Goal: Find specific fact: Find contact information

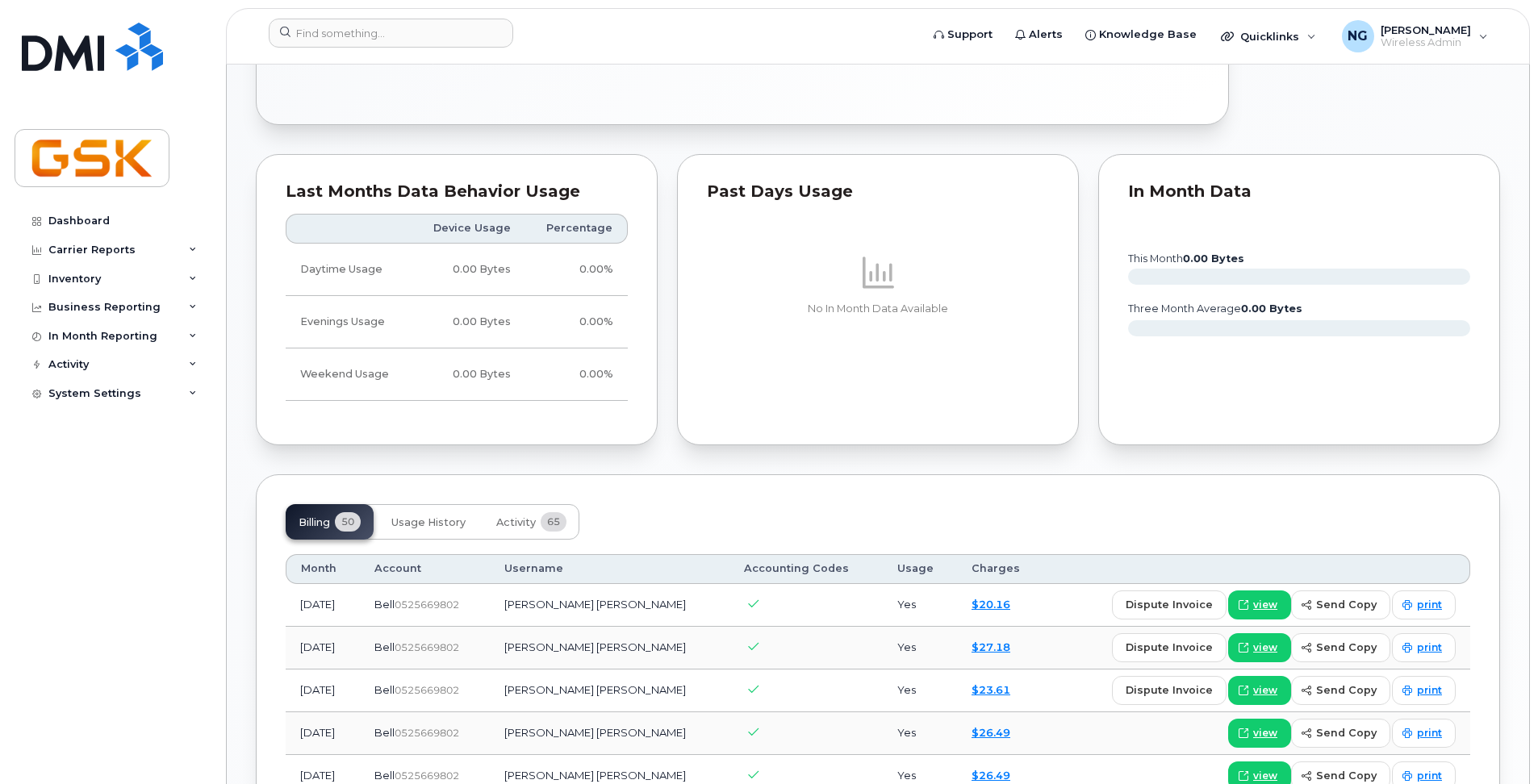
scroll to position [726, 0]
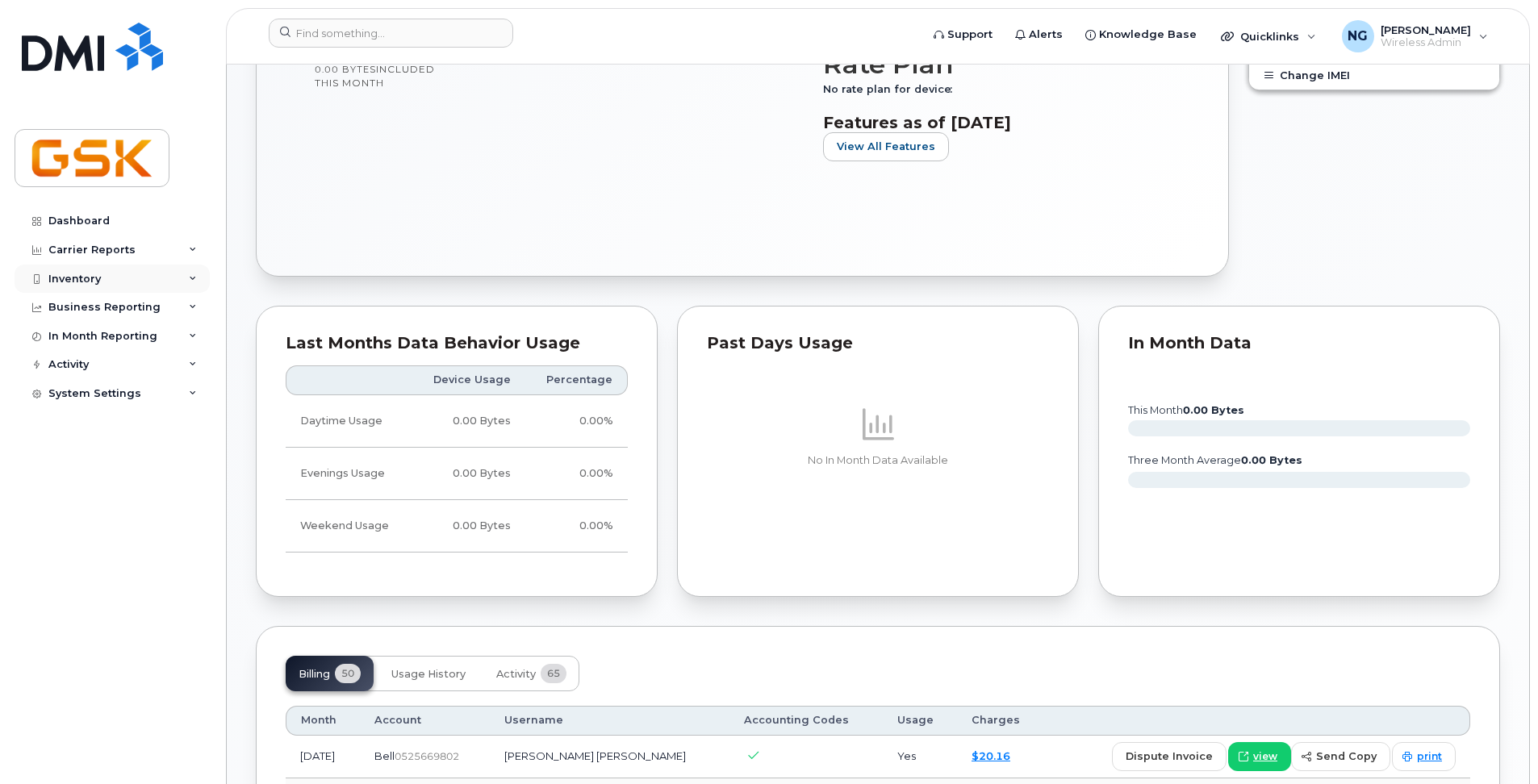
click at [88, 278] on div "Inventory" at bounding box center [74, 279] width 52 height 13
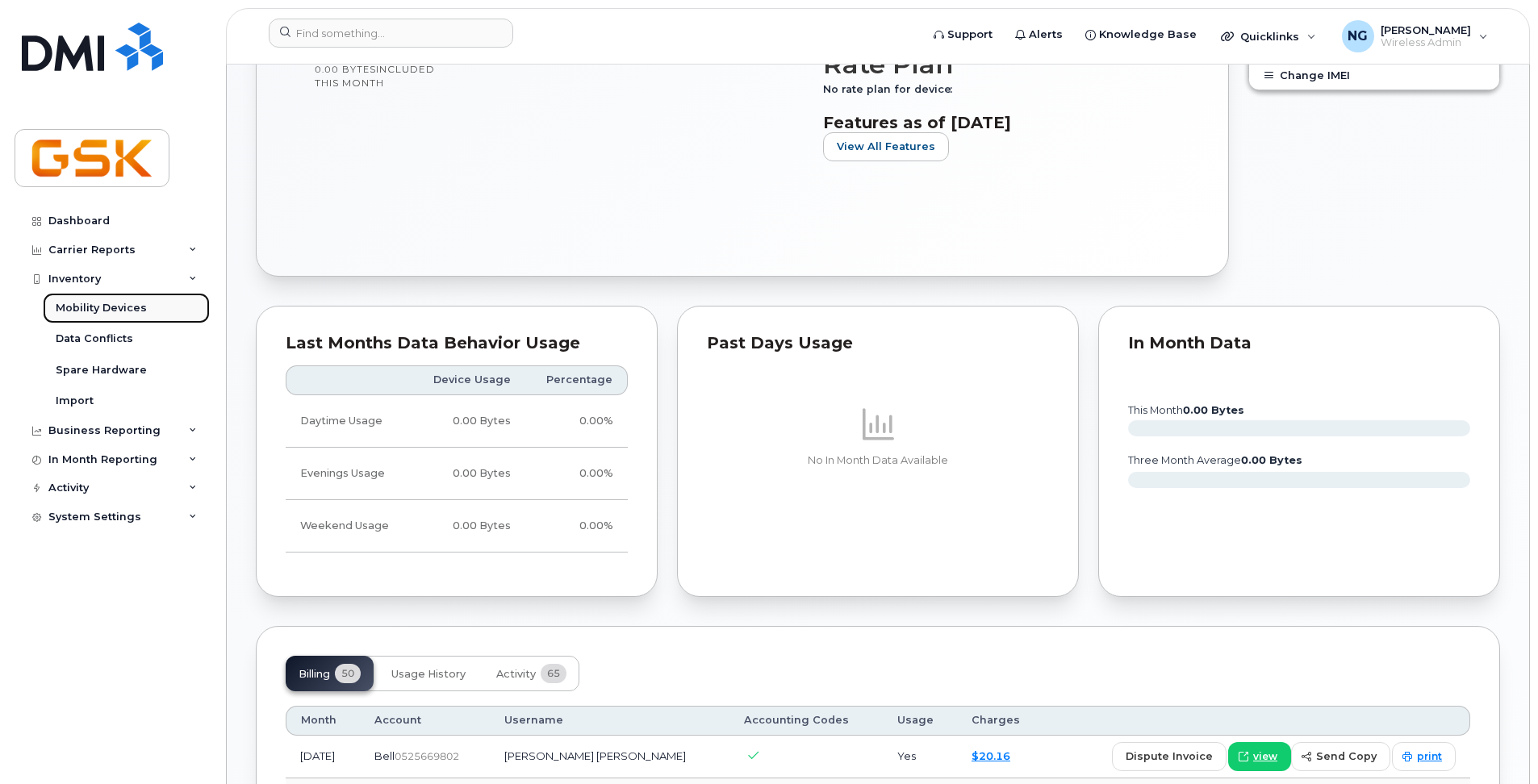
click at [93, 304] on div "Mobility Devices" at bounding box center [101, 308] width 91 height 14
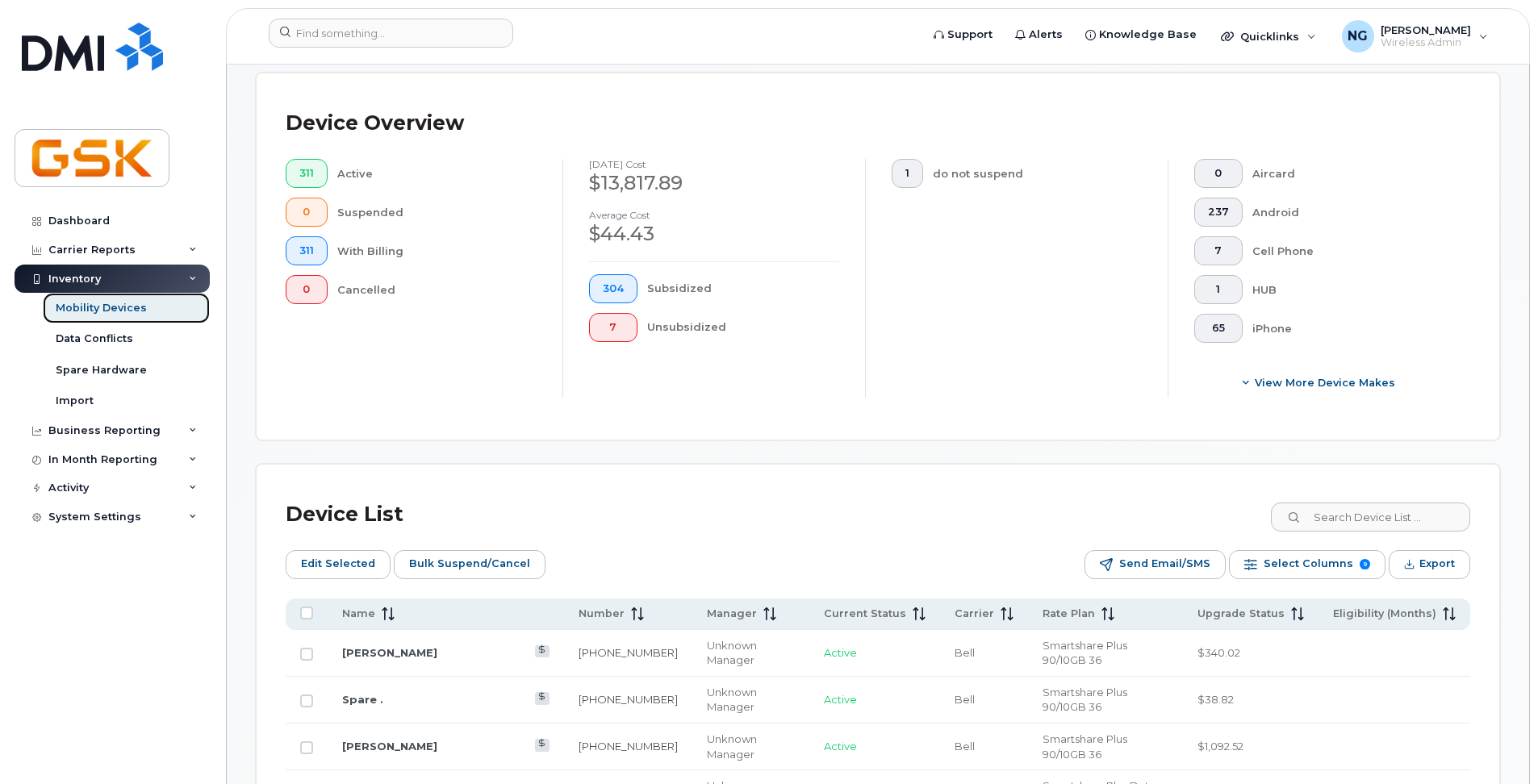
scroll to position [484, 0]
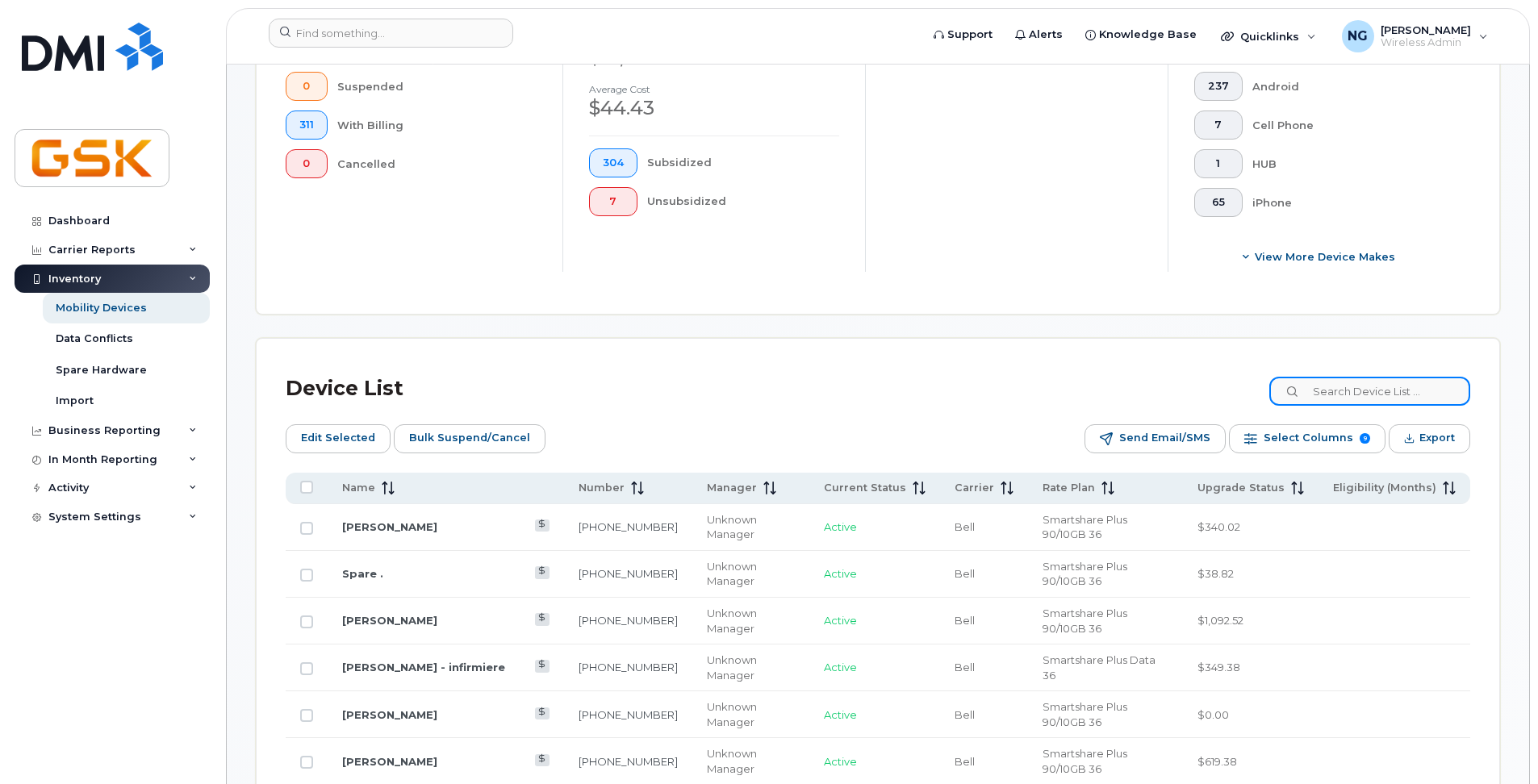
click at [1345, 393] on input at bounding box center [1369, 391] width 201 height 29
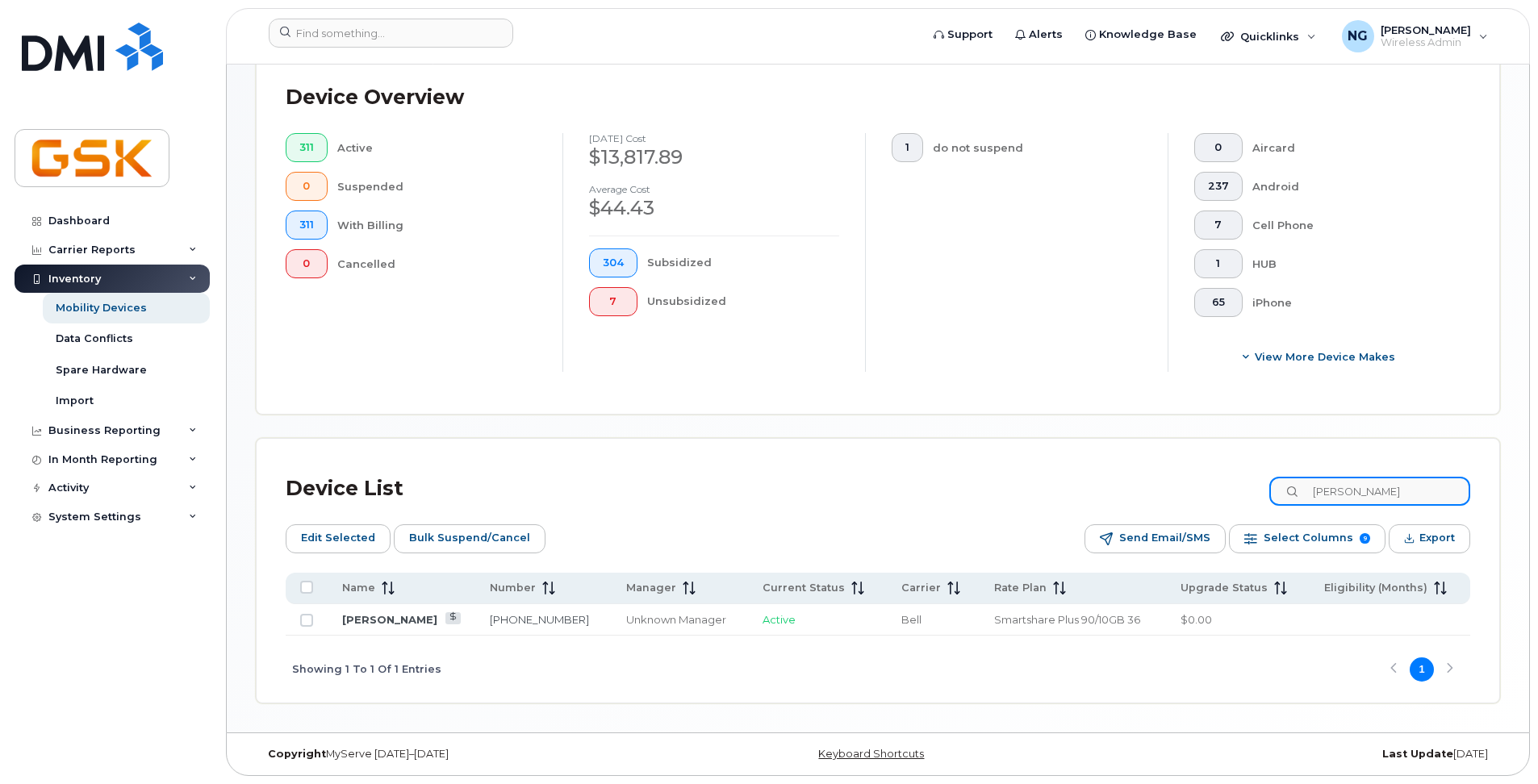
scroll to position [384, 0]
type input "[PERSON_NAME]"
drag, startPoint x: 540, startPoint y: 616, endPoint x: 468, endPoint y: 619, distance: 72.1
click at [475, 619] on td "[PHONE_NUMBER]" at bounding box center [543, 620] width 136 height 33
copy link "[PHONE_NUMBER]"
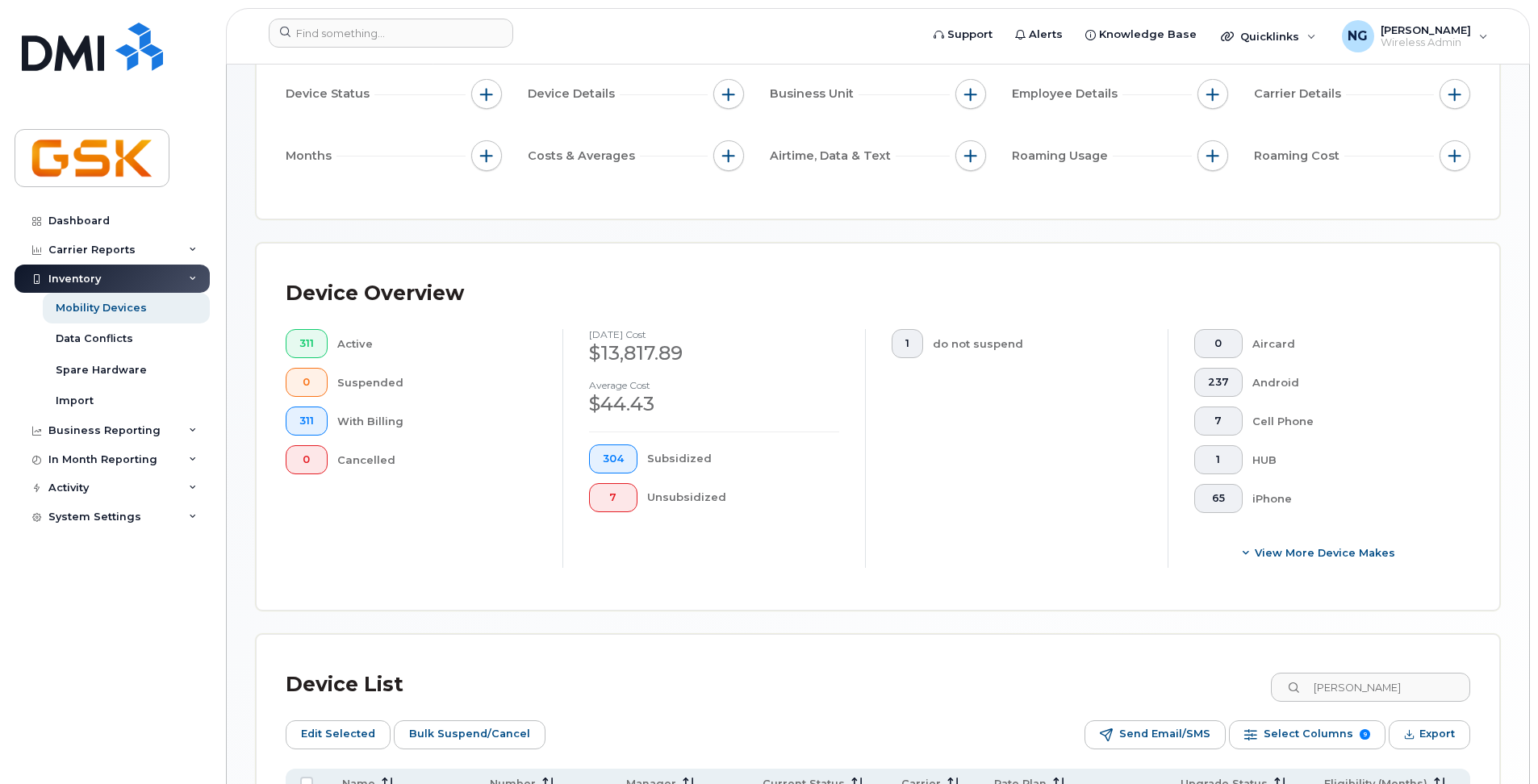
scroll to position [322, 0]
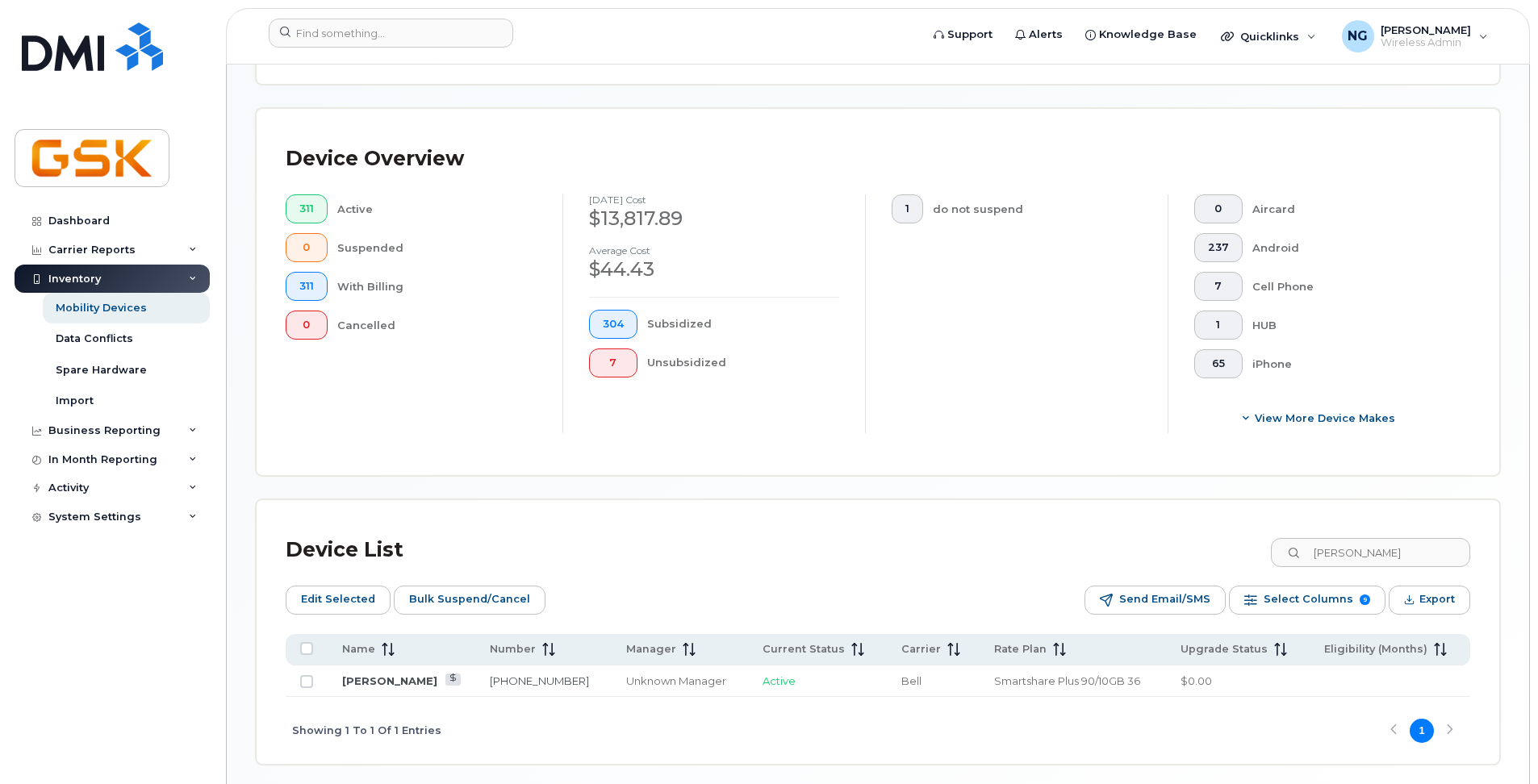
drag, startPoint x: 570, startPoint y: 575, endPoint x: 719, endPoint y: 575, distance: 149.0
click at [570, 575] on div "Device List [PERSON_NAME] Edit Selected Bulk Suspend/Cancel Send Email/SMS Sele…" at bounding box center [877, 646] width 1185 height 235
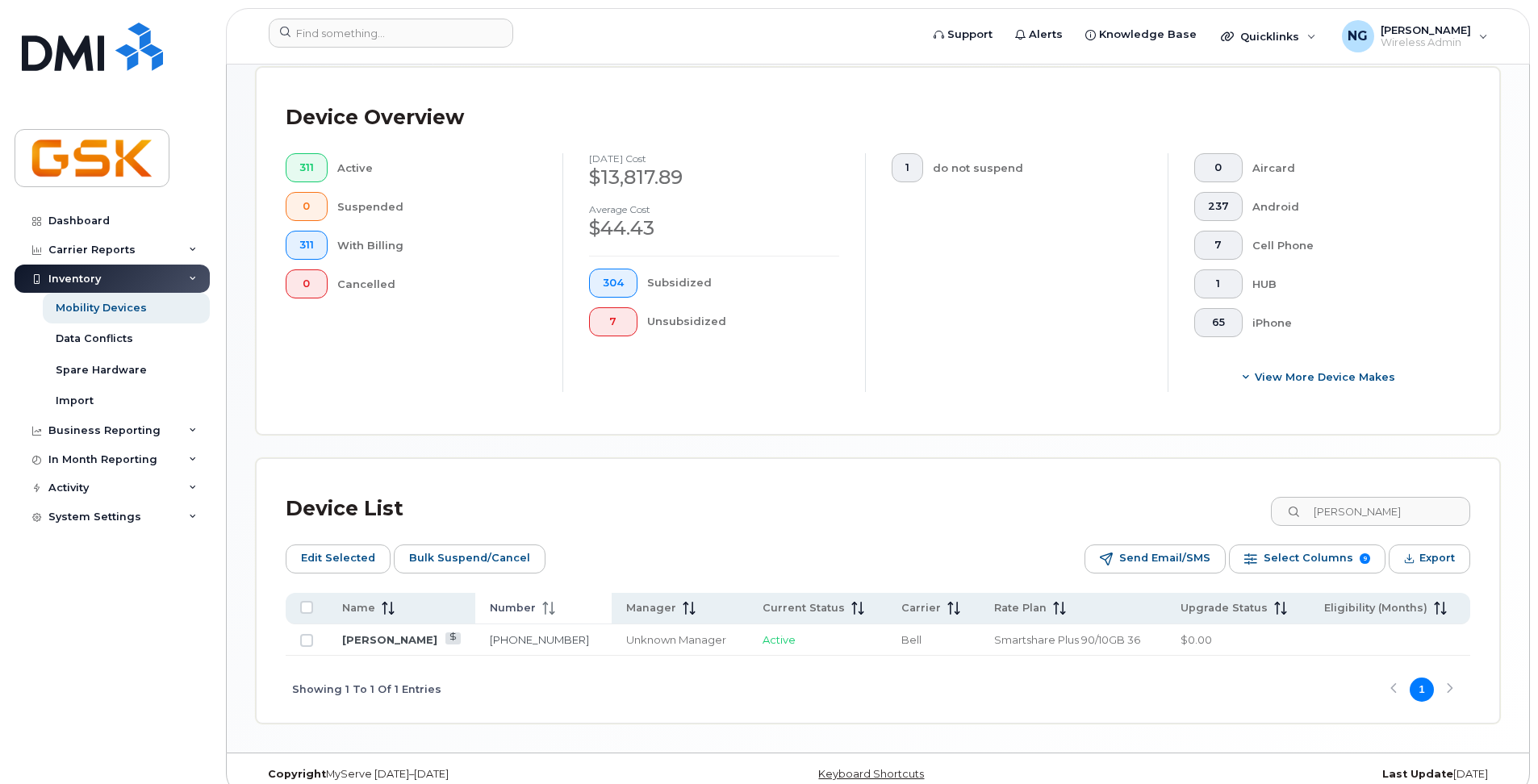
scroll to position [384, 0]
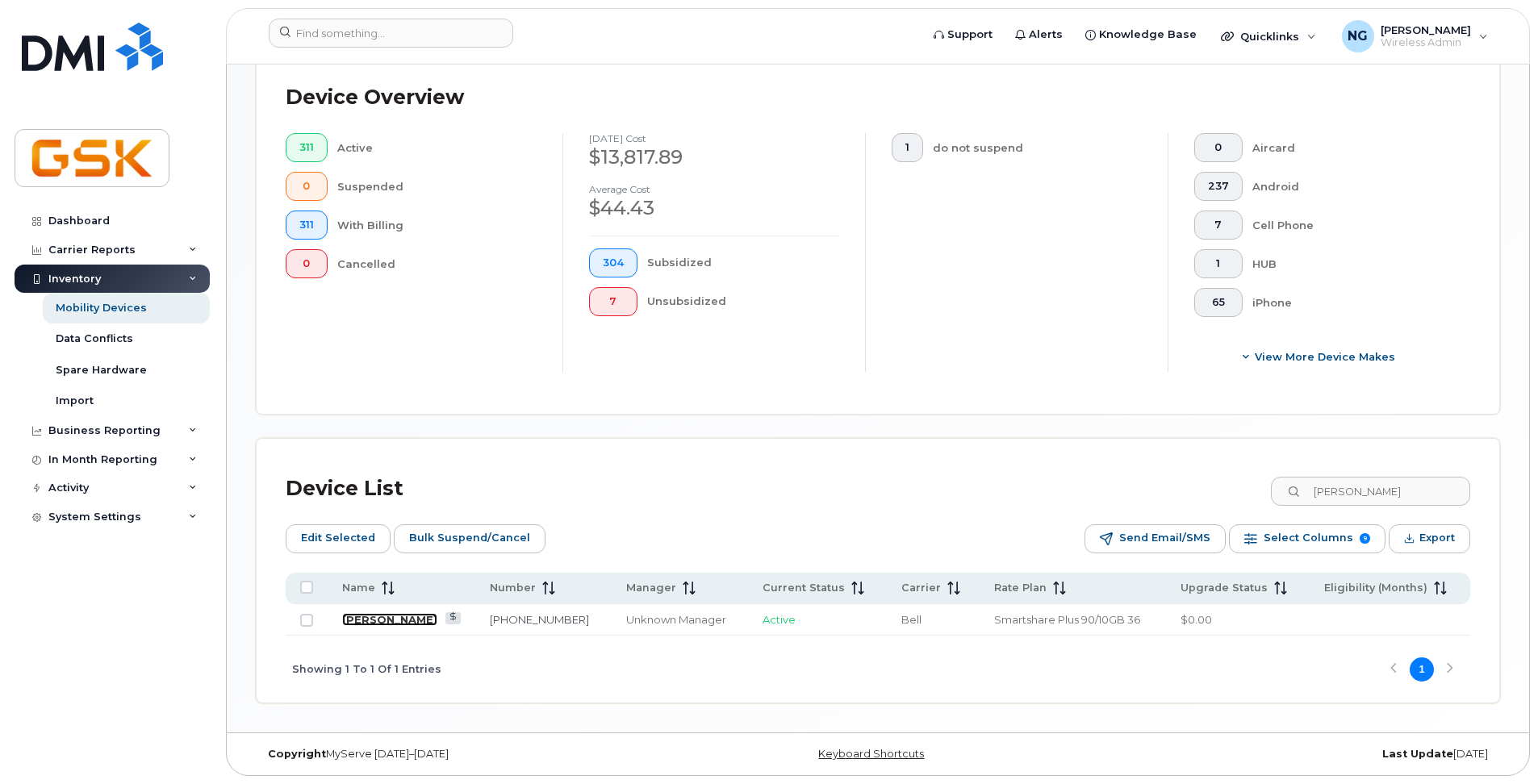
click at [345, 617] on link "[PERSON_NAME]" at bounding box center [390, 619] width 95 height 13
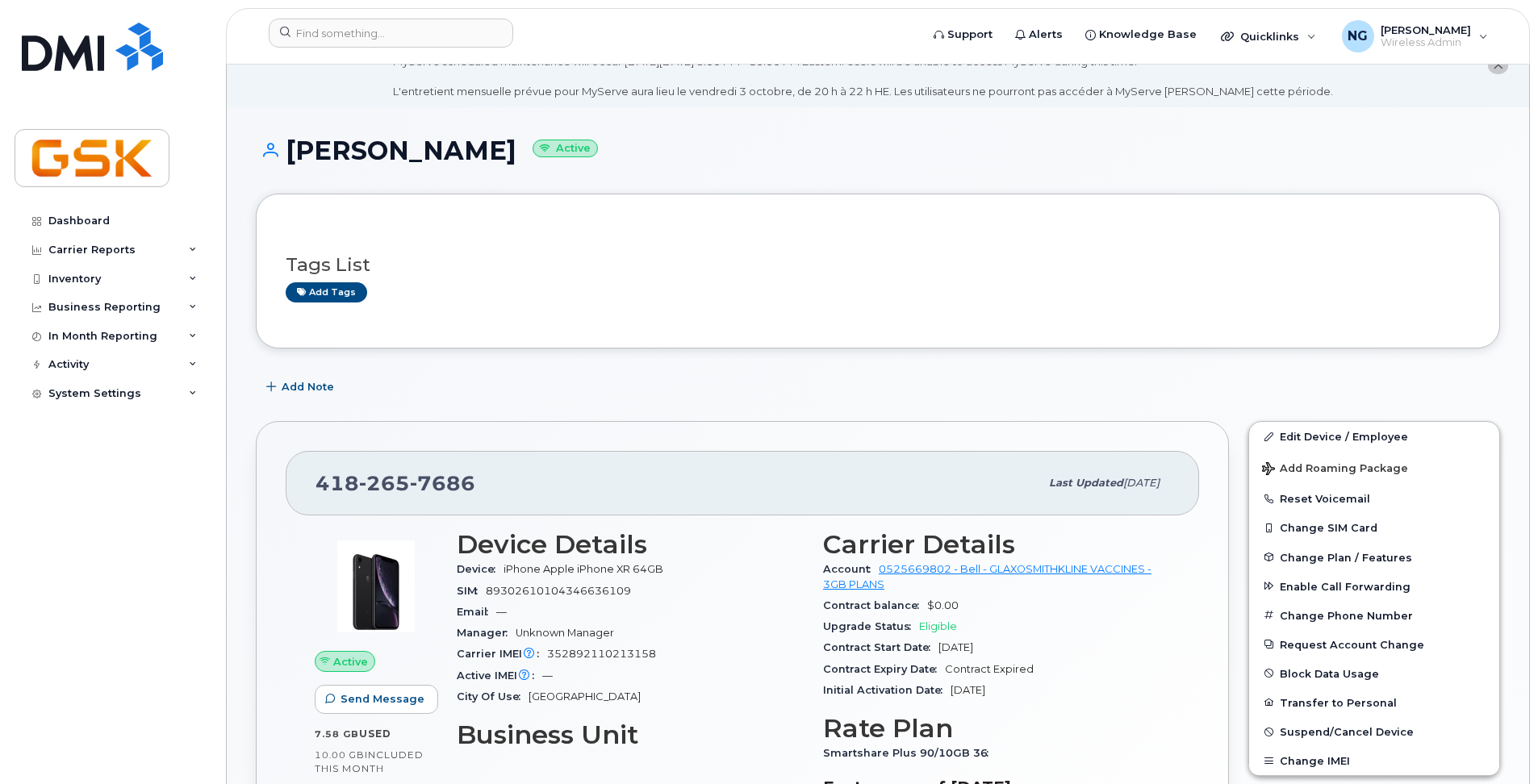
scroll to position [322, 0]
